Goal: Transaction & Acquisition: Subscribe to service/newsletter

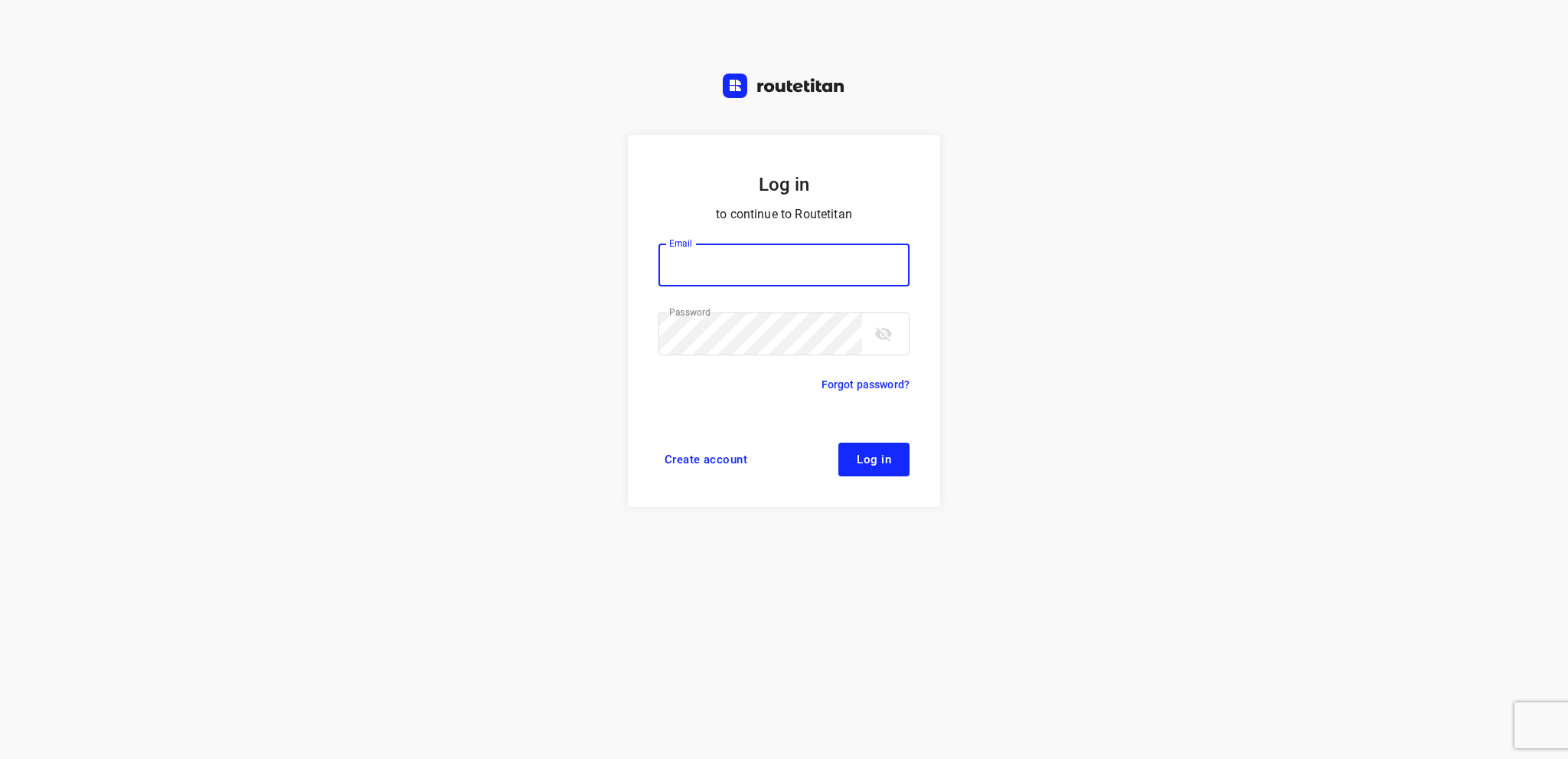
type input "[EMAIL_ADDRESS][DOMAIN_NAME]"
click at [888, 459] on span "Log in" at bounding box center [874, 459] width 35 height 12
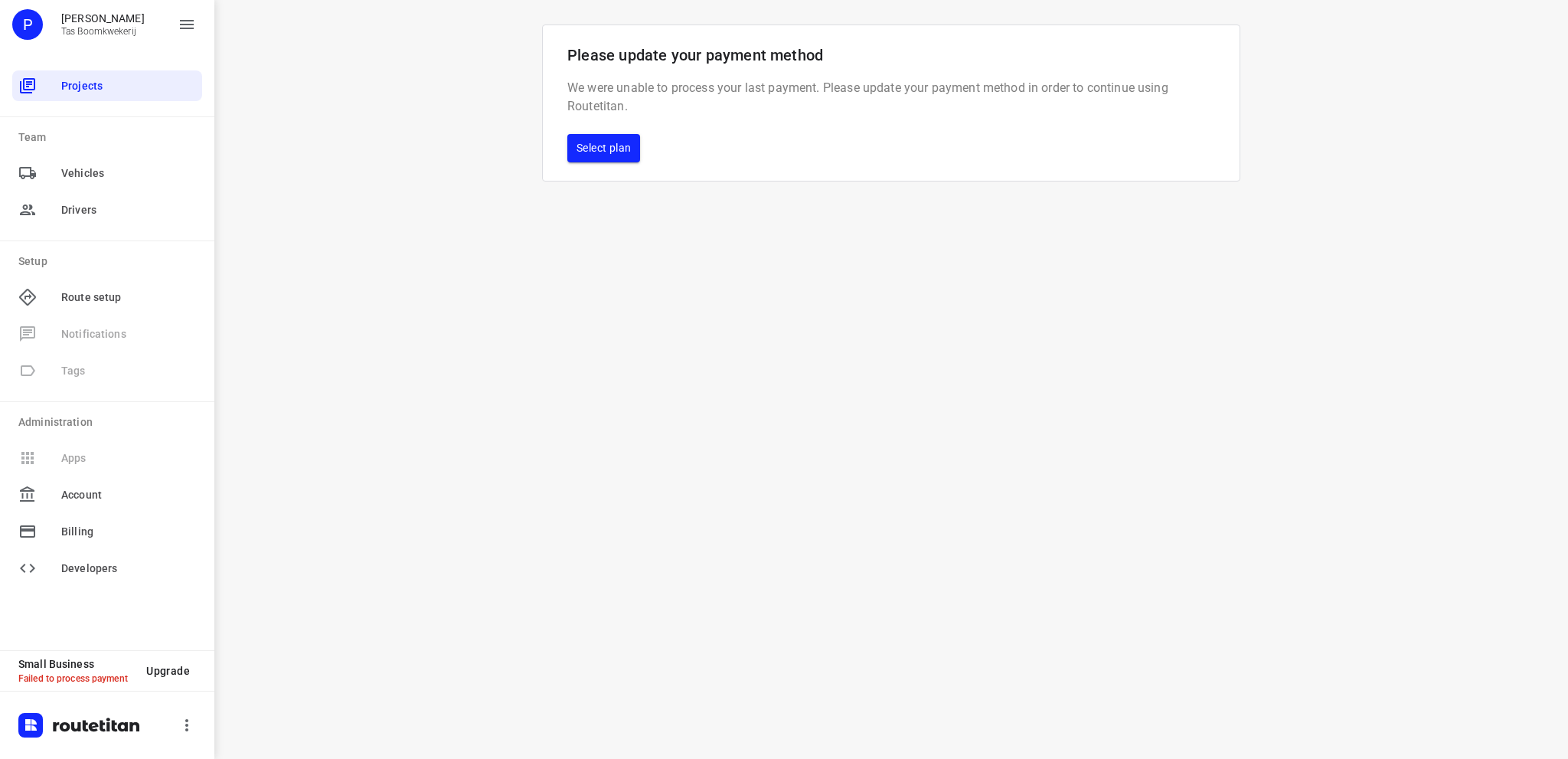
click at [631, 152] on span "Select plan" at bounding box center [604, 148] width 54 height 19
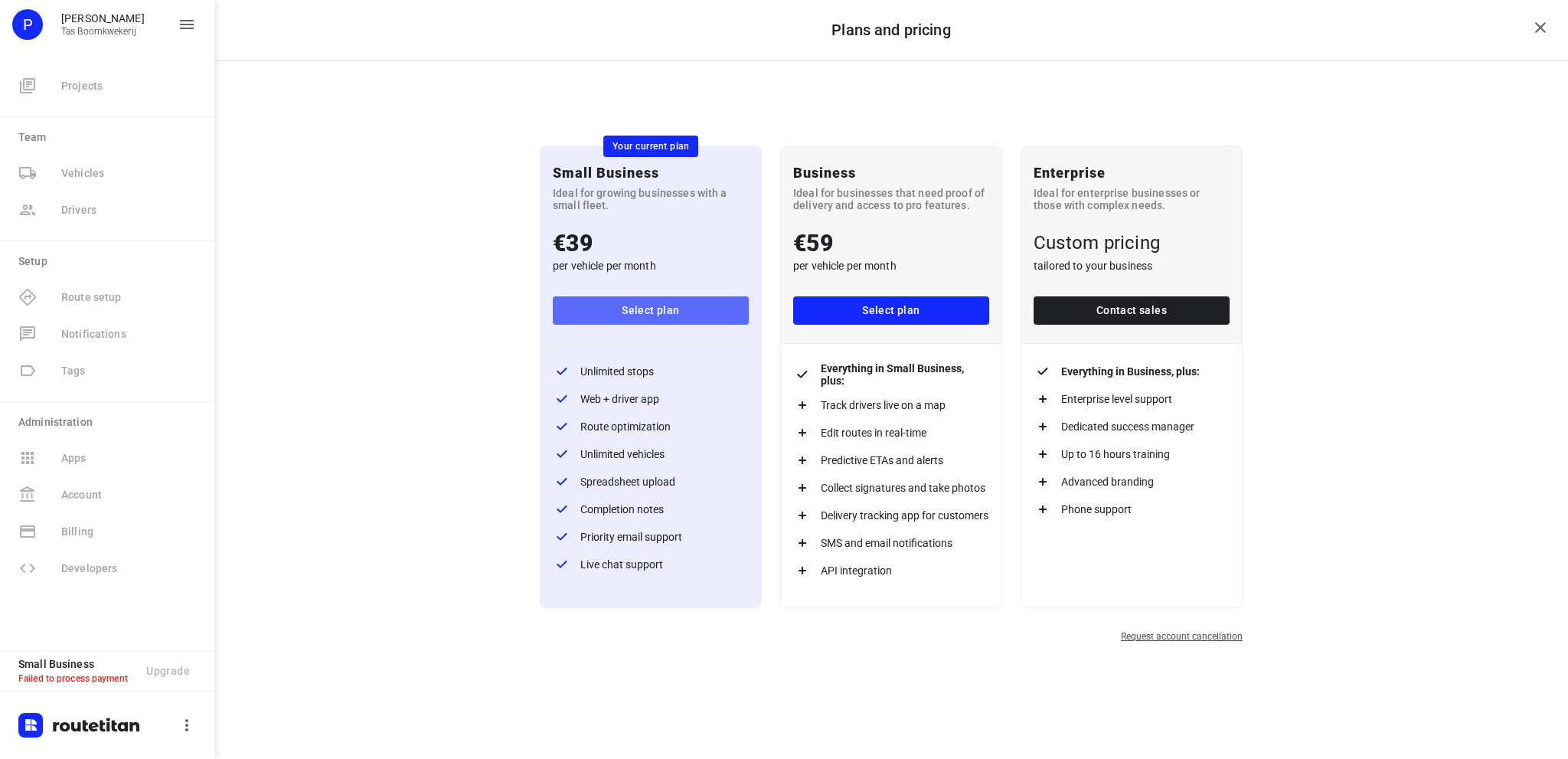
click at [674, 315] on span "Select plan" at bounding box center [650, 310] width 172 height 19
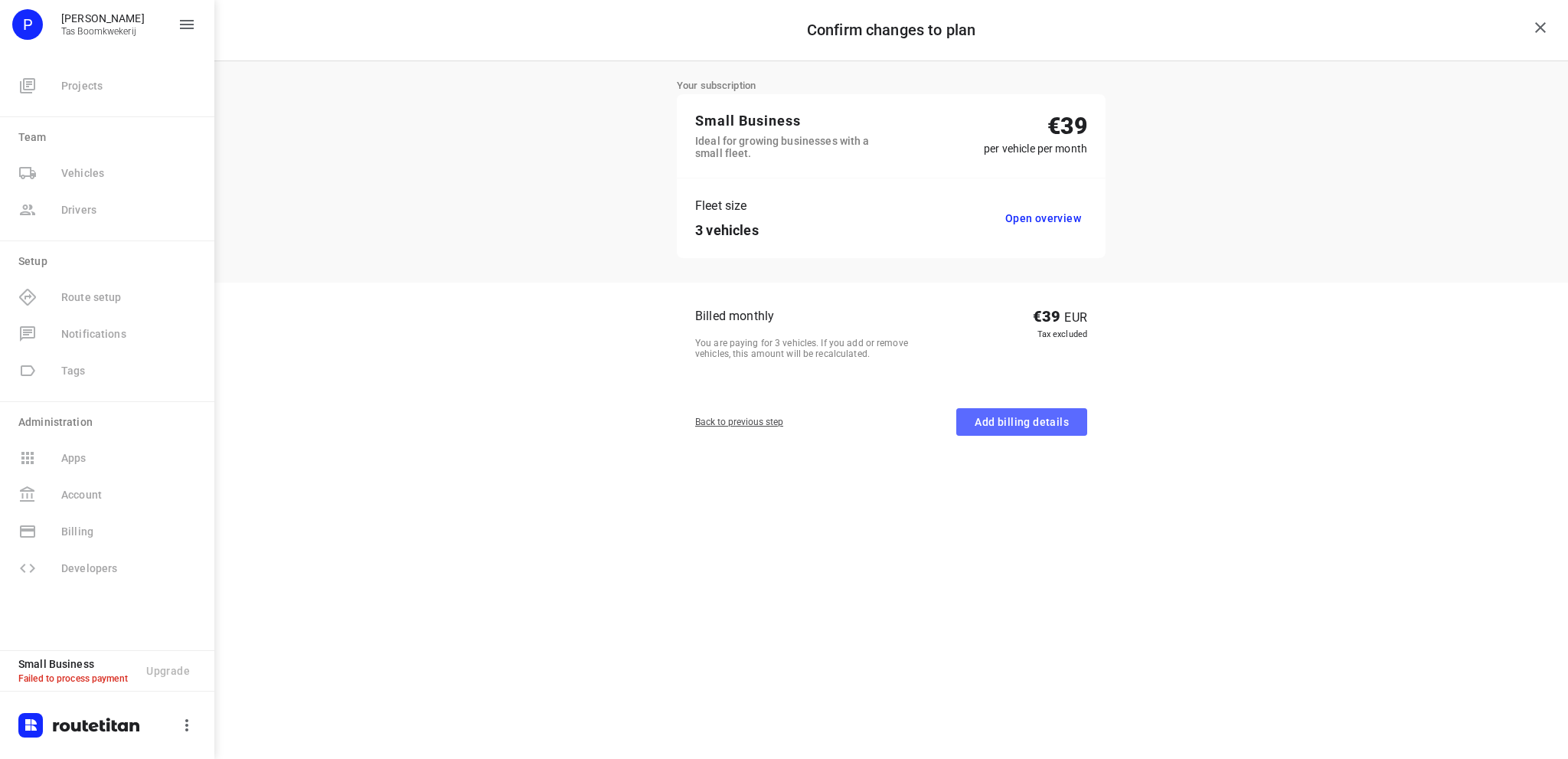
click at [1075, 424] on button "Add billing details" at bounding box center [1021, 422] width 131 height 28
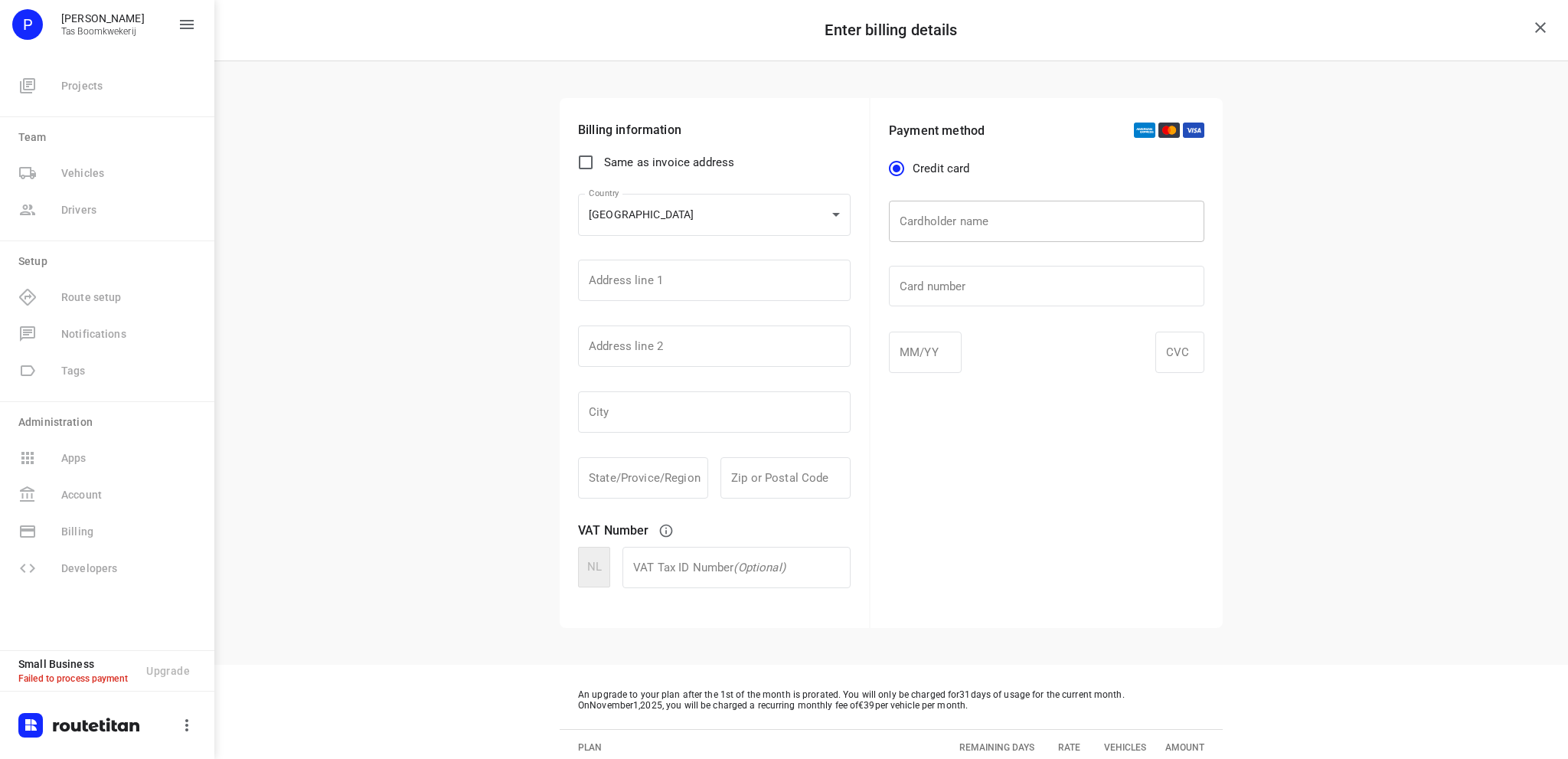
click at [967, 215] on input "text" at bounding box center [1047, 221] width 316 height 41
type input "P.W. Tas"
click at [1166, 342] on div at bounding box center [1180, 352] width 49 height 41
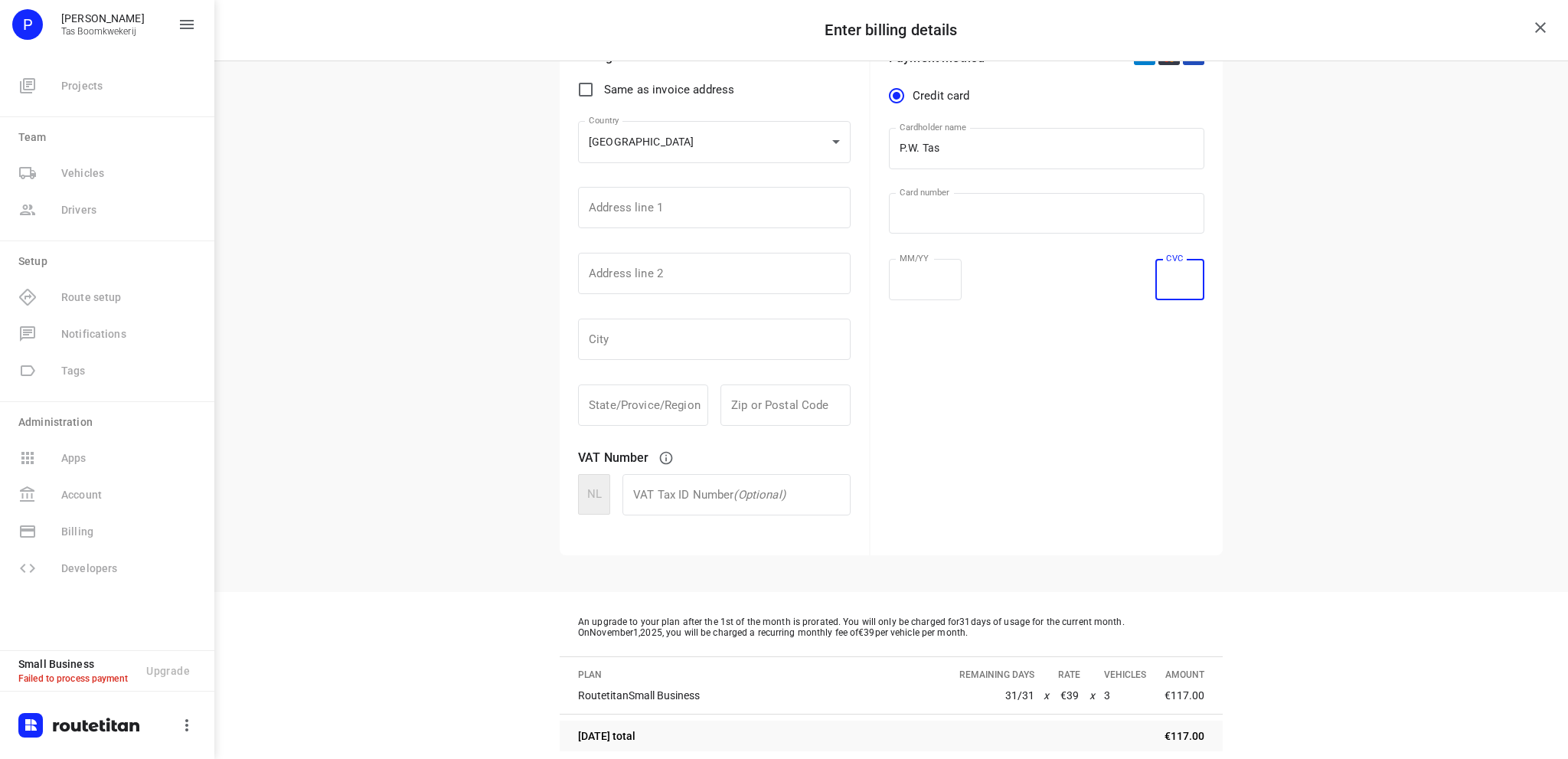
scroll to position [160, 0]
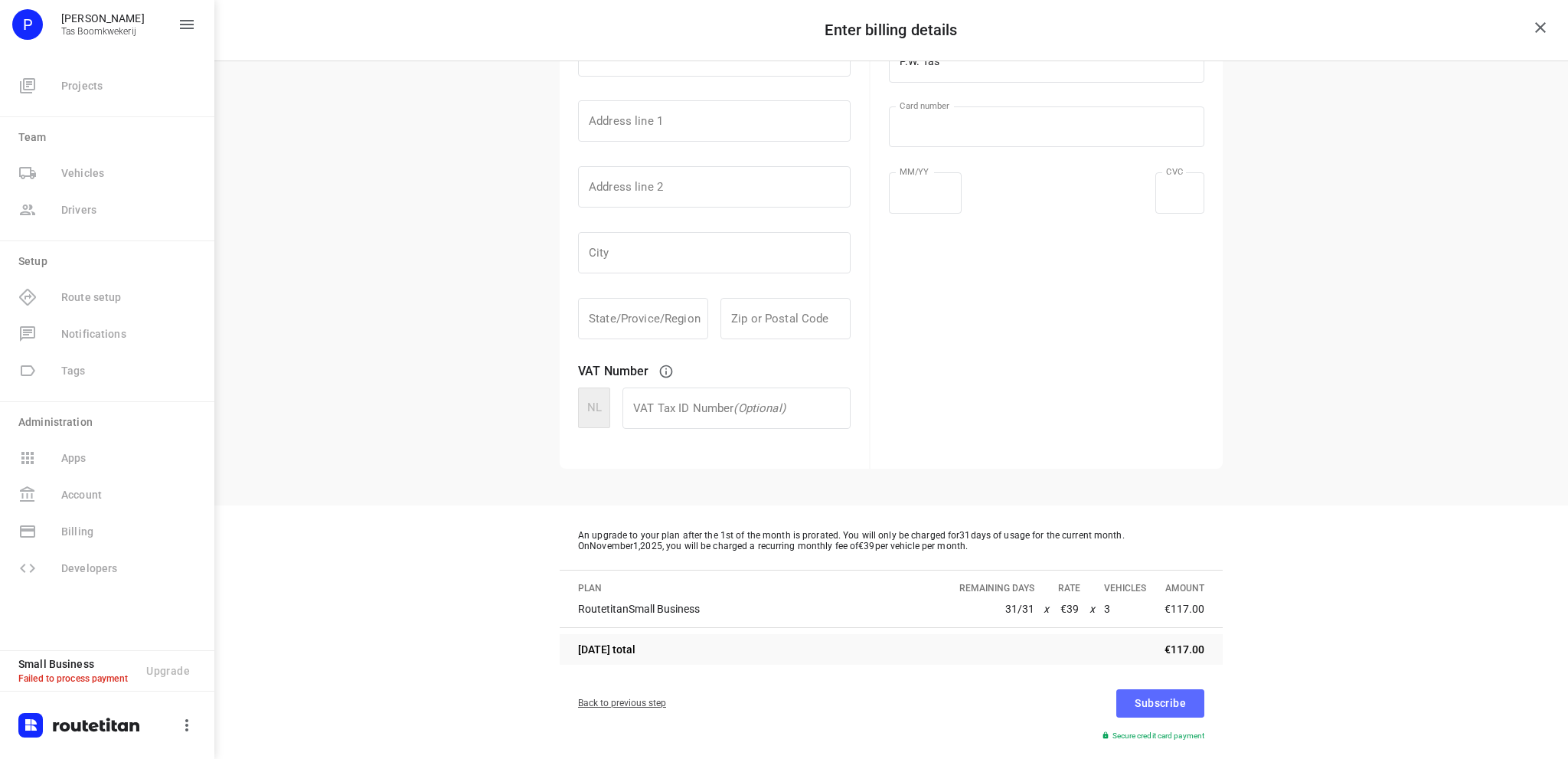
click at [1185, 704] on button "Subscribe" at bounding box center [1160, 703] width 88 height 28
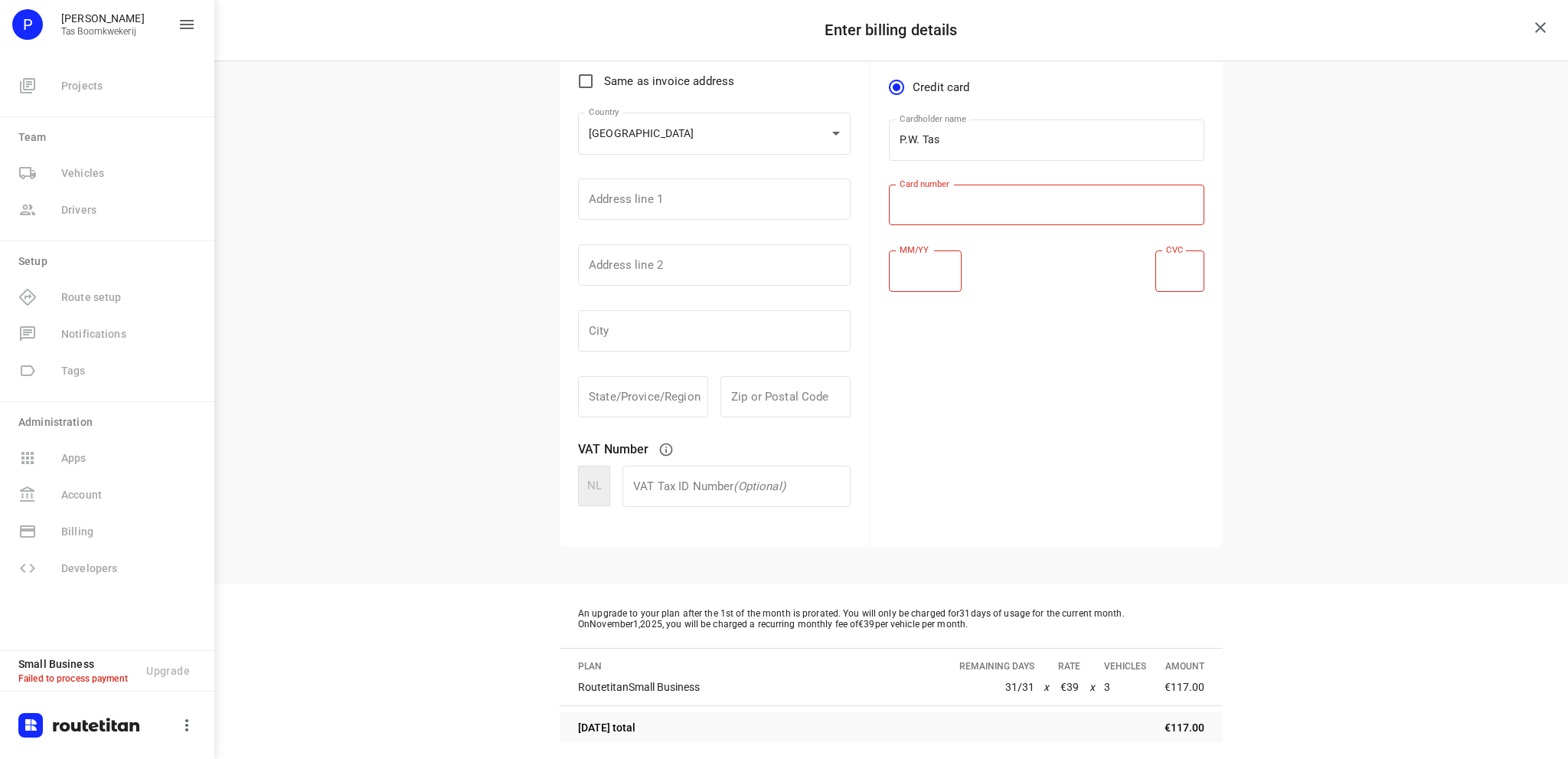
scroll to position [0, 0]
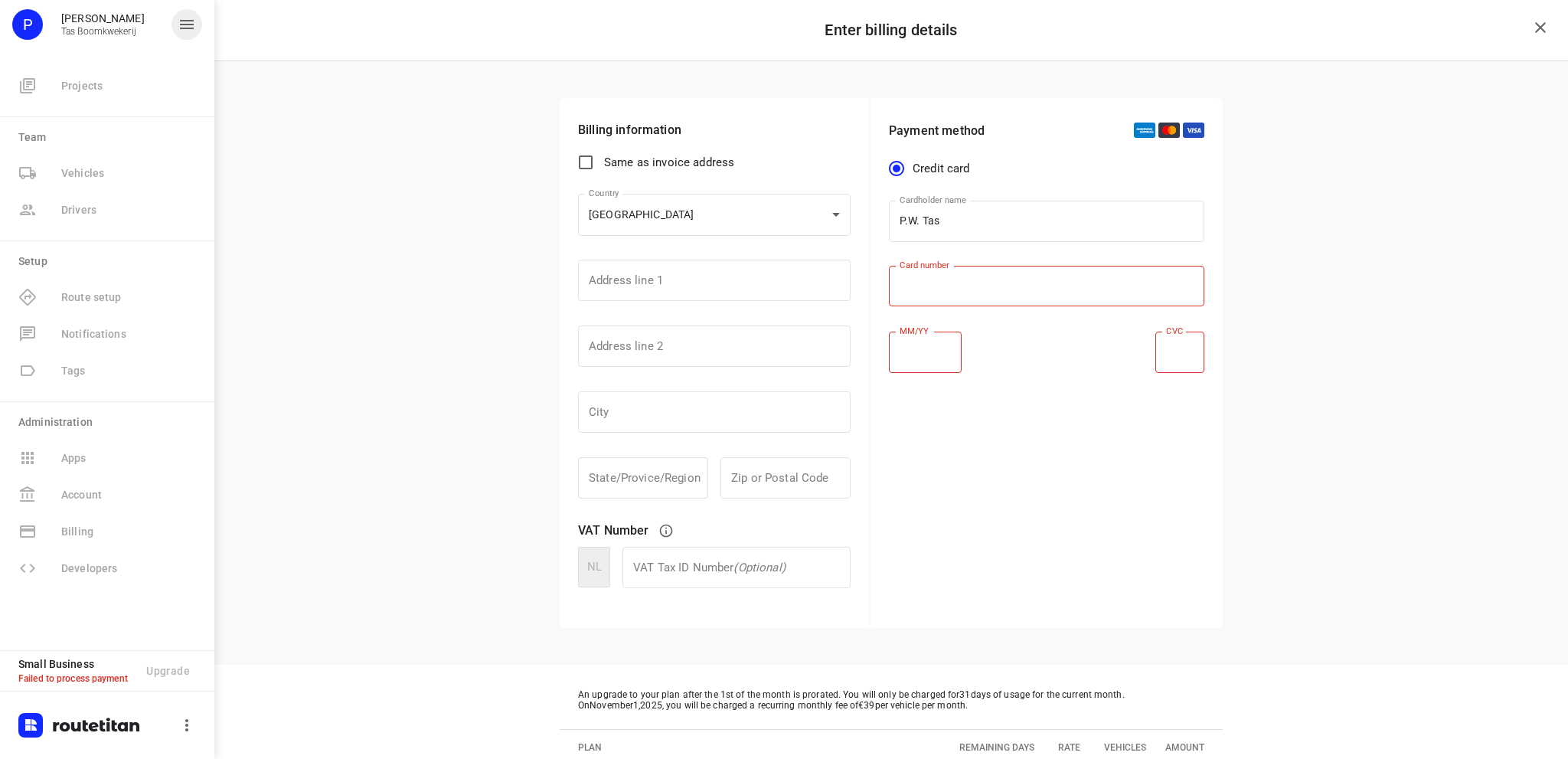
click at [194, 27] on icon "button" at bounding box center [187, 25] width 18 height 18
